Goal: Check status: Check status

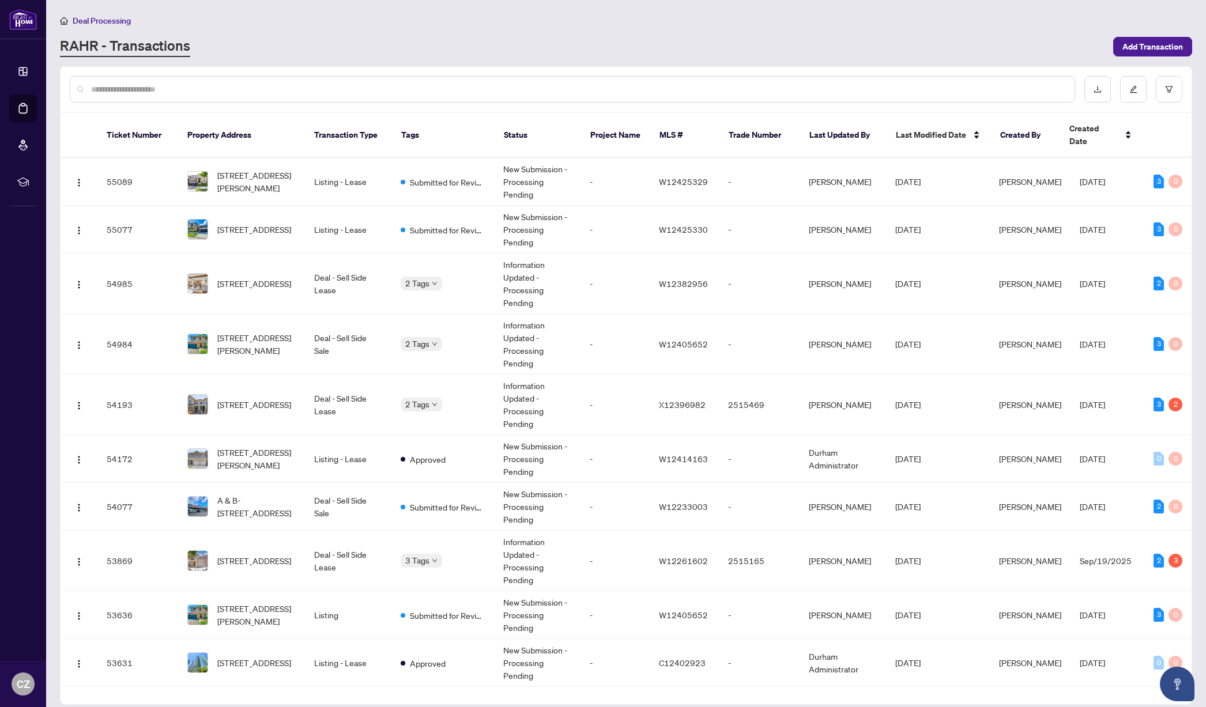
scroll to position [59, 0]
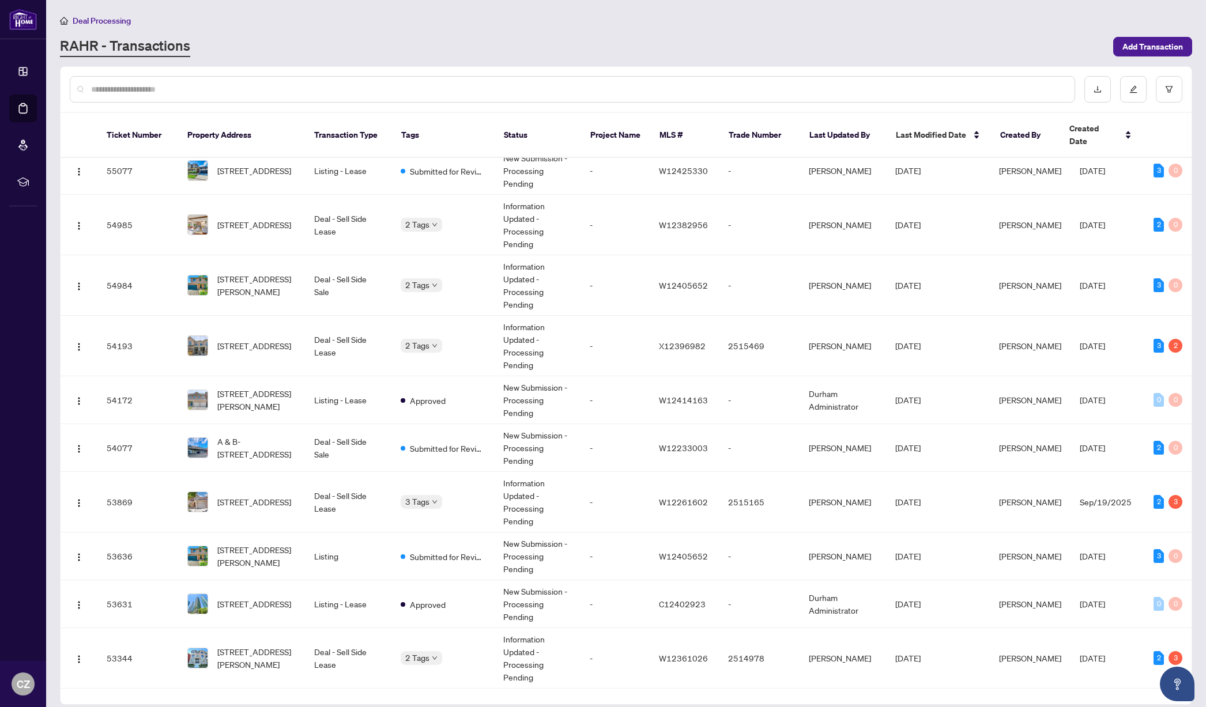
click at [235, 88] on input "text" at bounding box center [578, 89] width 974 height 13
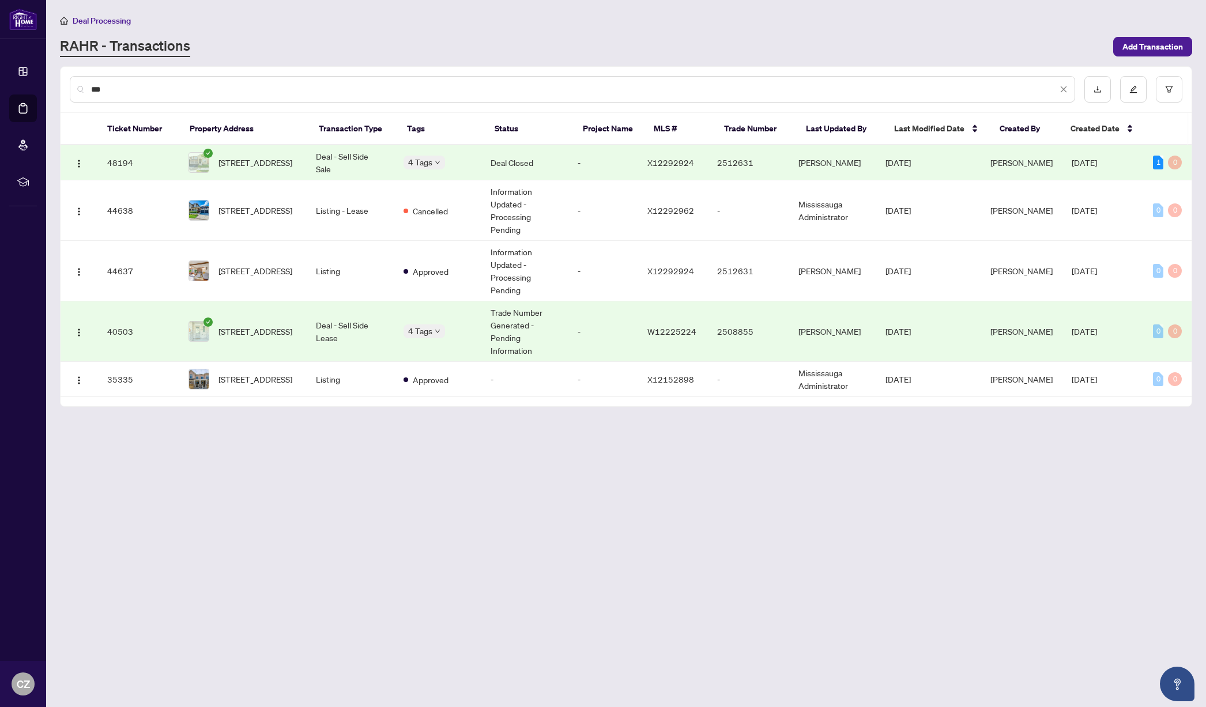
scroll to position [0, 0]
type input "***"
click at [333, 167] on td "Deal - Sell Side Sale" at bounding box center [350, 162] width 87 height 35
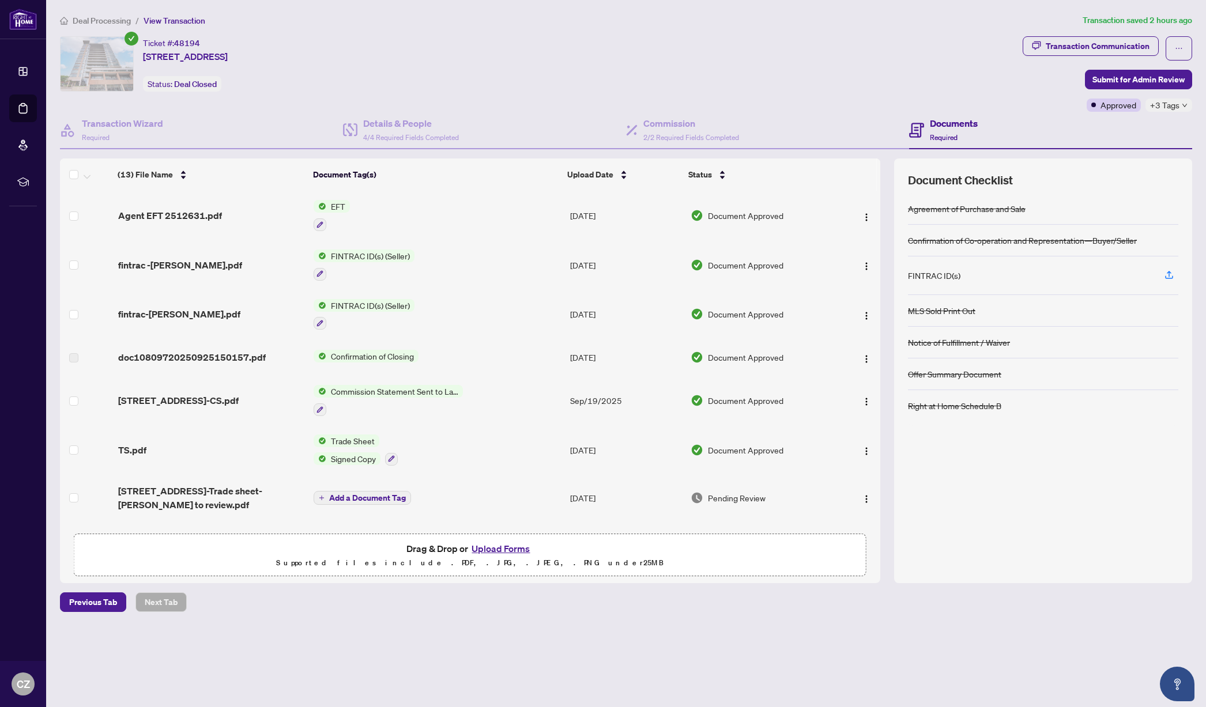
click at [162, 210] on span "Agent EFT 2512631.pdf" at bounding box center [170, 216] width 104 height 14
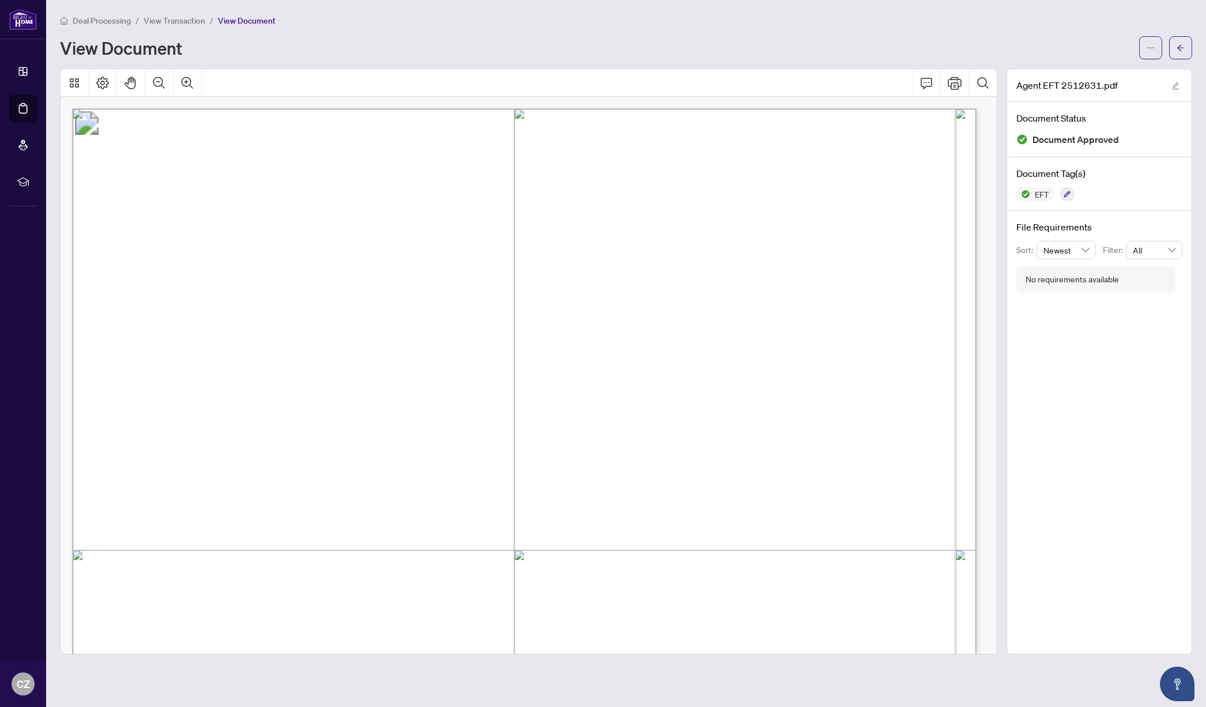
drag, startPoint x: 778, startPoint y: 221, endPoint x: 839, endPoint y: 227, distance: 60.8
click at [173, 17] on span "View Transaction" at bounding box center [175, 21] width 62 height 10
